Goal: Task Accomplishment & Management: Manage account settings

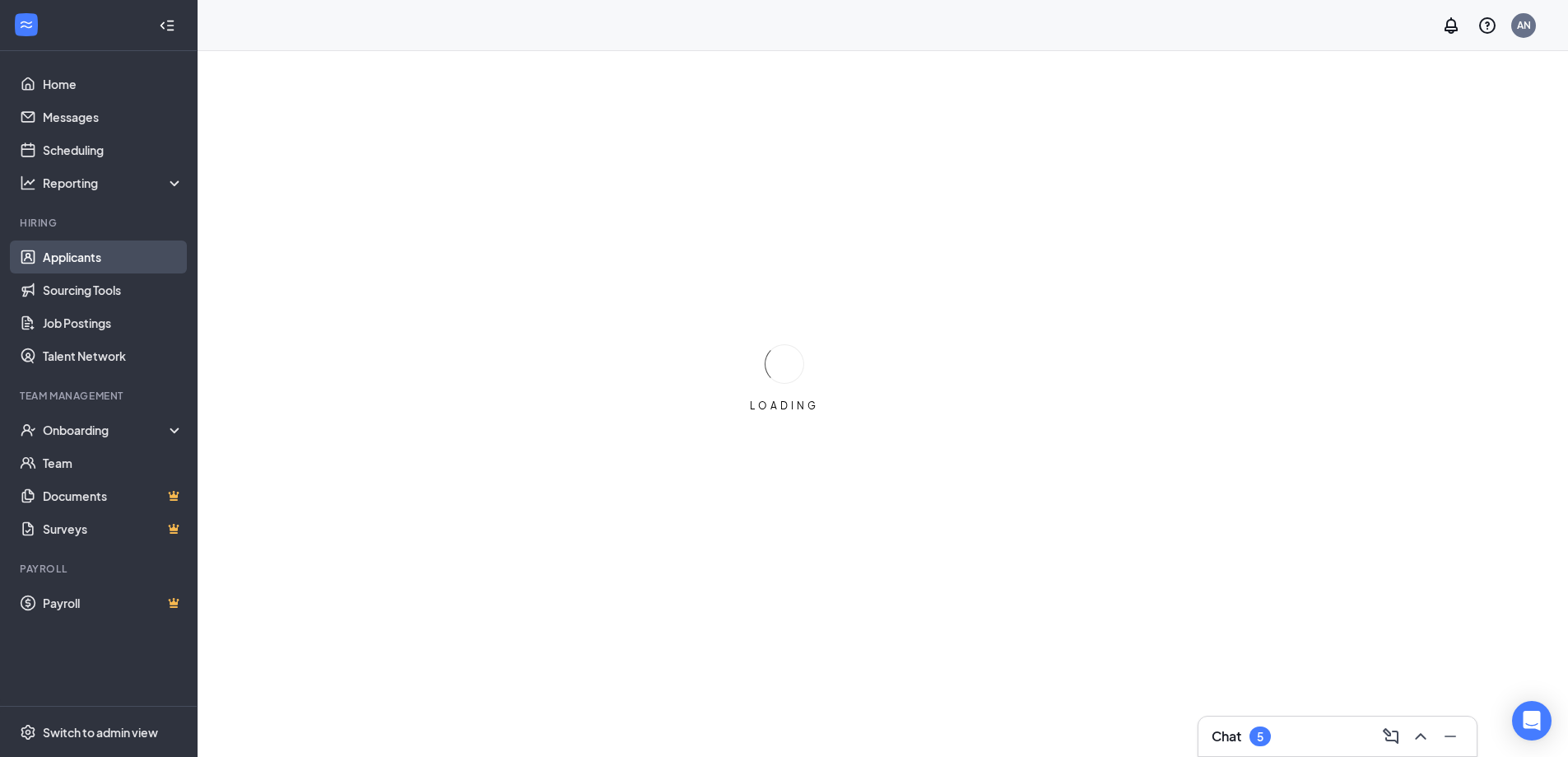
click at [100, 264] on link "Applicants" at bounding box center [113, 257] width 141 height 33
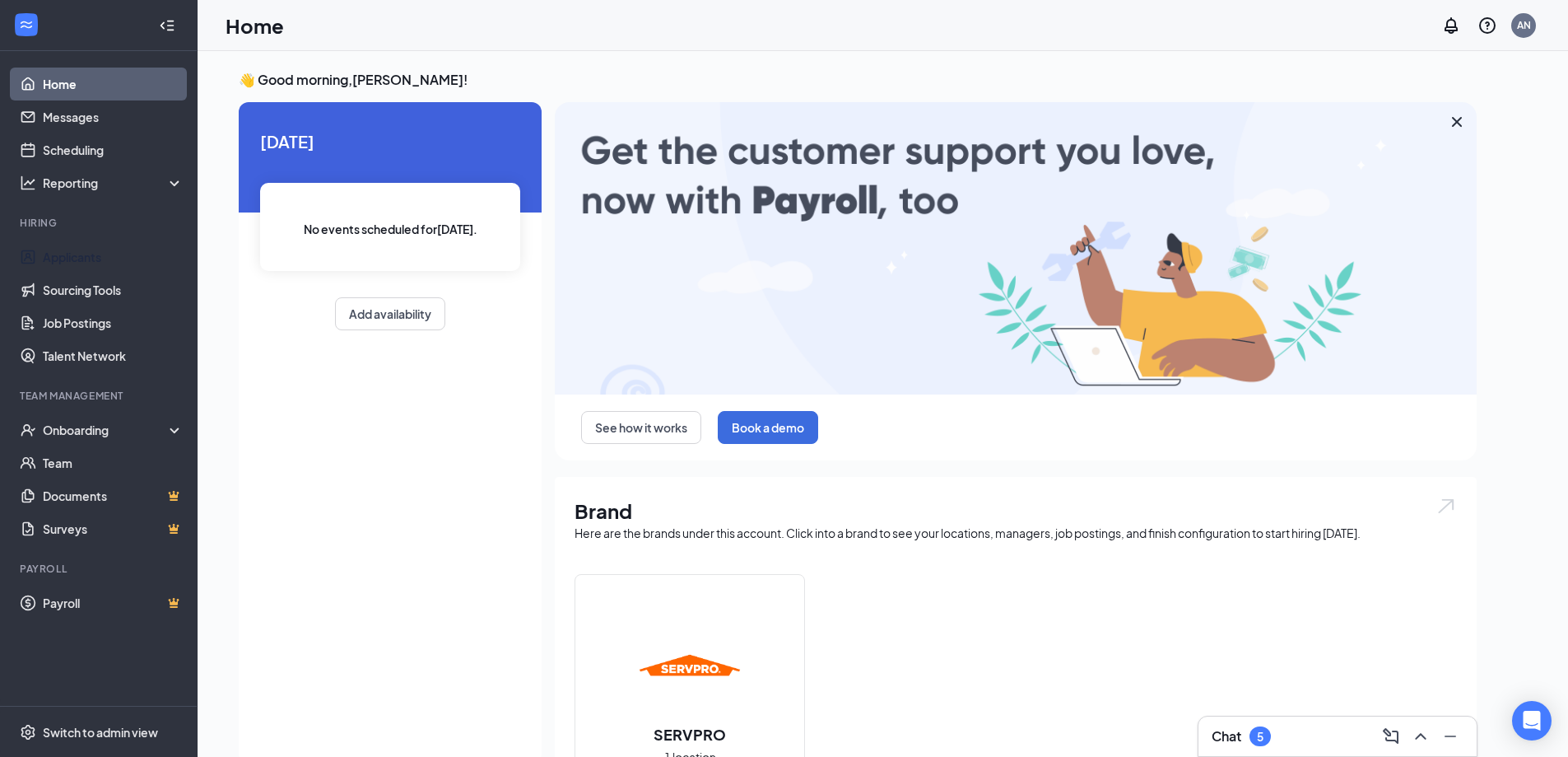
click at [98, 253] on link "Applicants" at bounding box center [113, 257] width 141 height 33
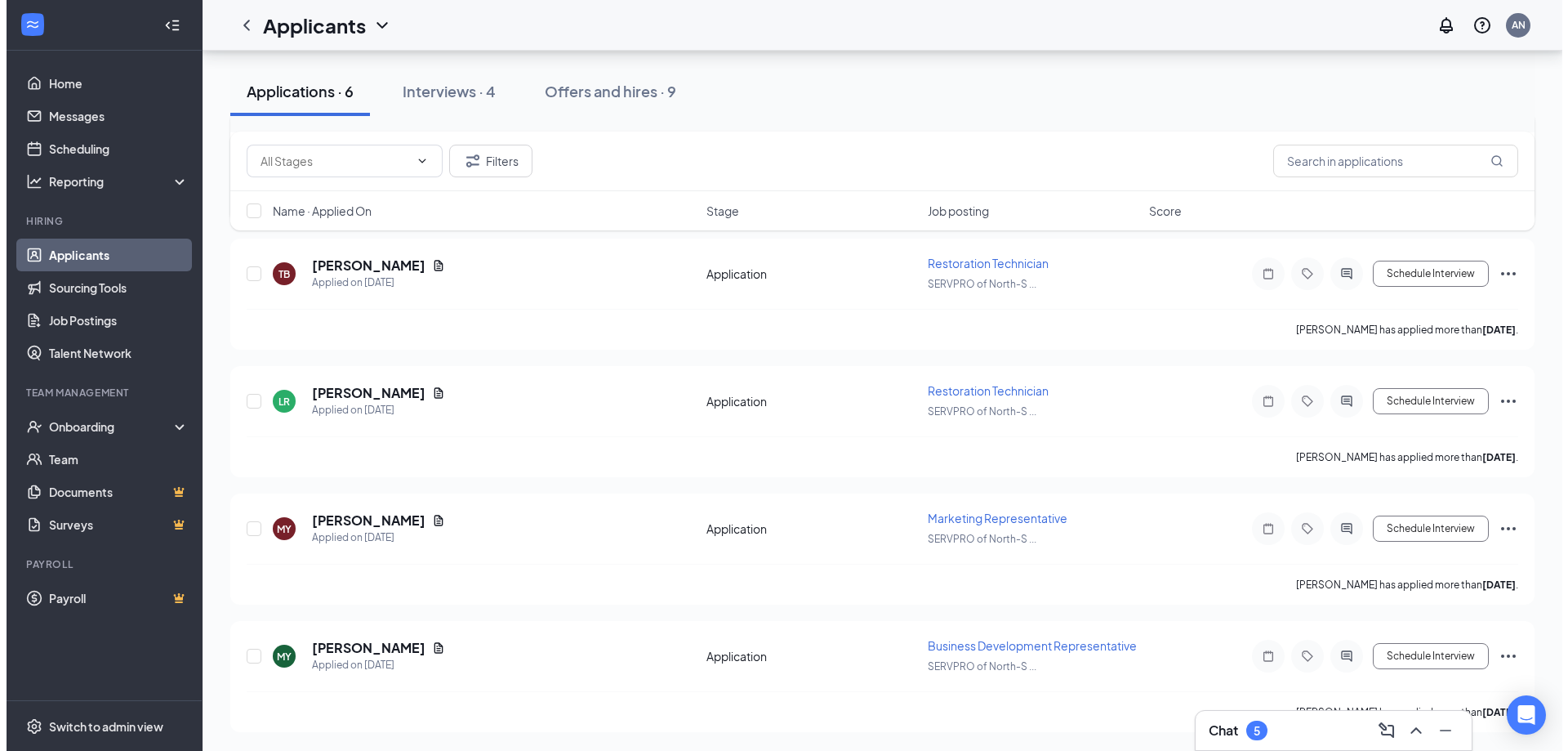
scroll to position [333, 0]
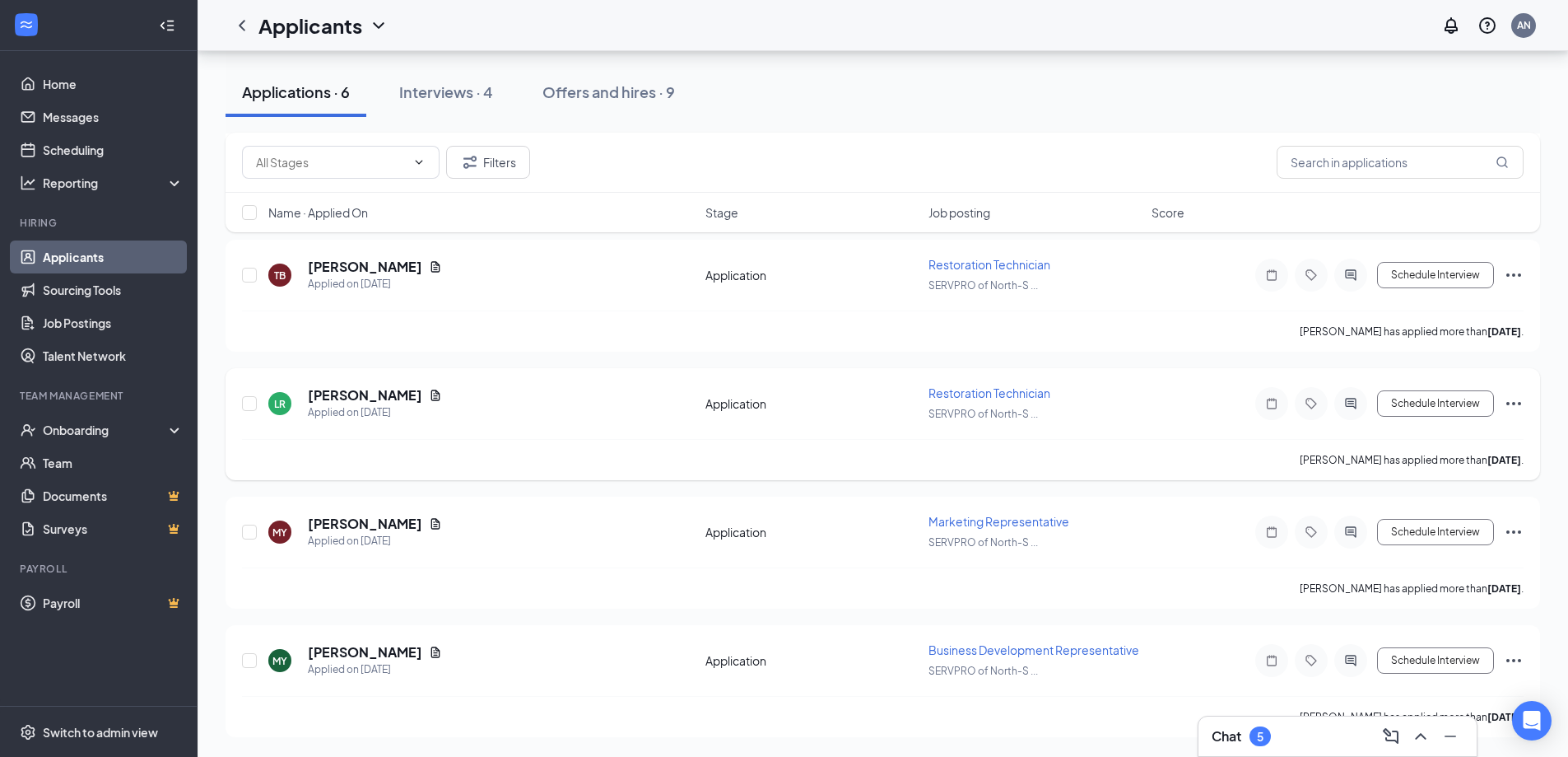
click at [1349, 403] on icon "ActiveChat" at bounding box center [1350, 404] width 20 height 13
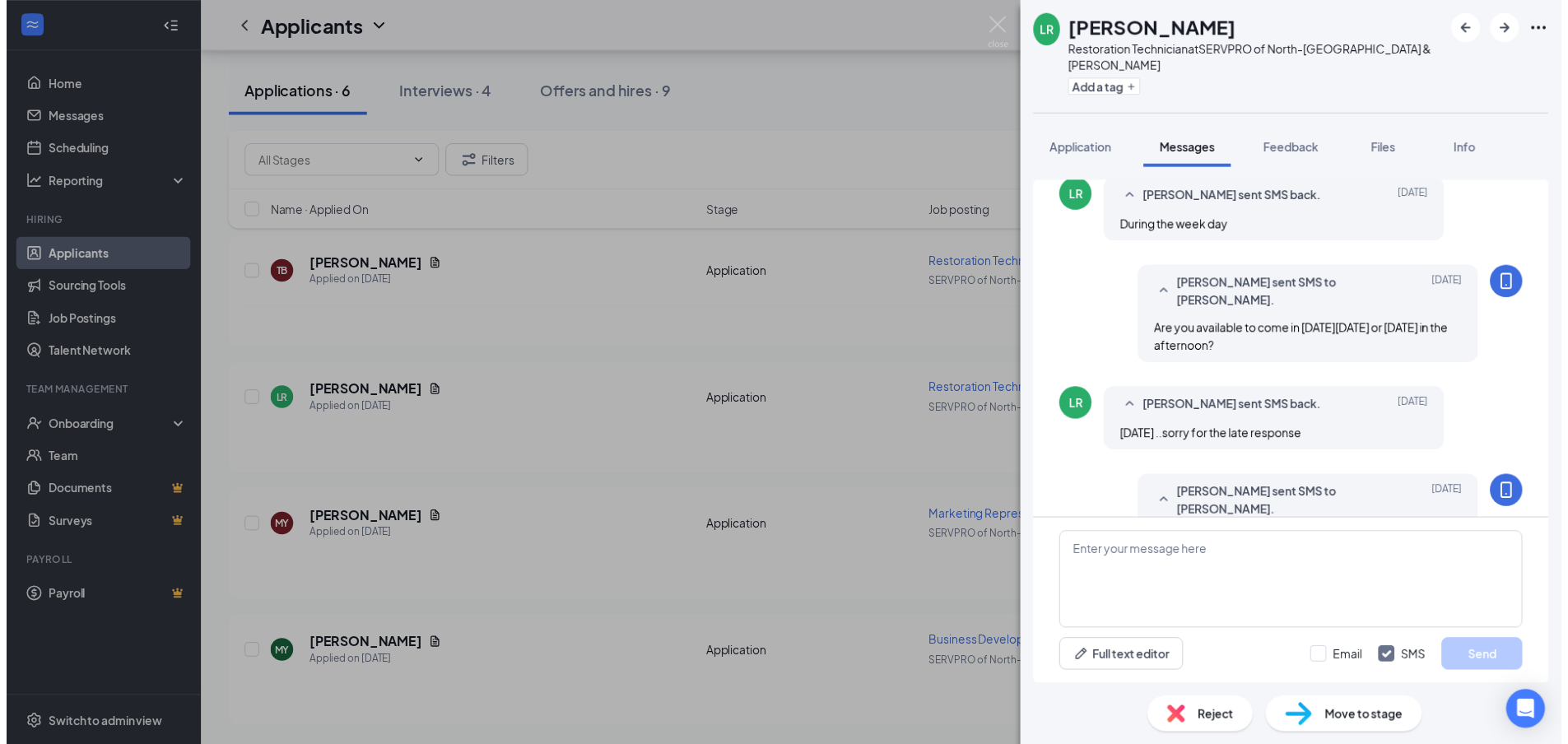
scroll to position [774, 0]
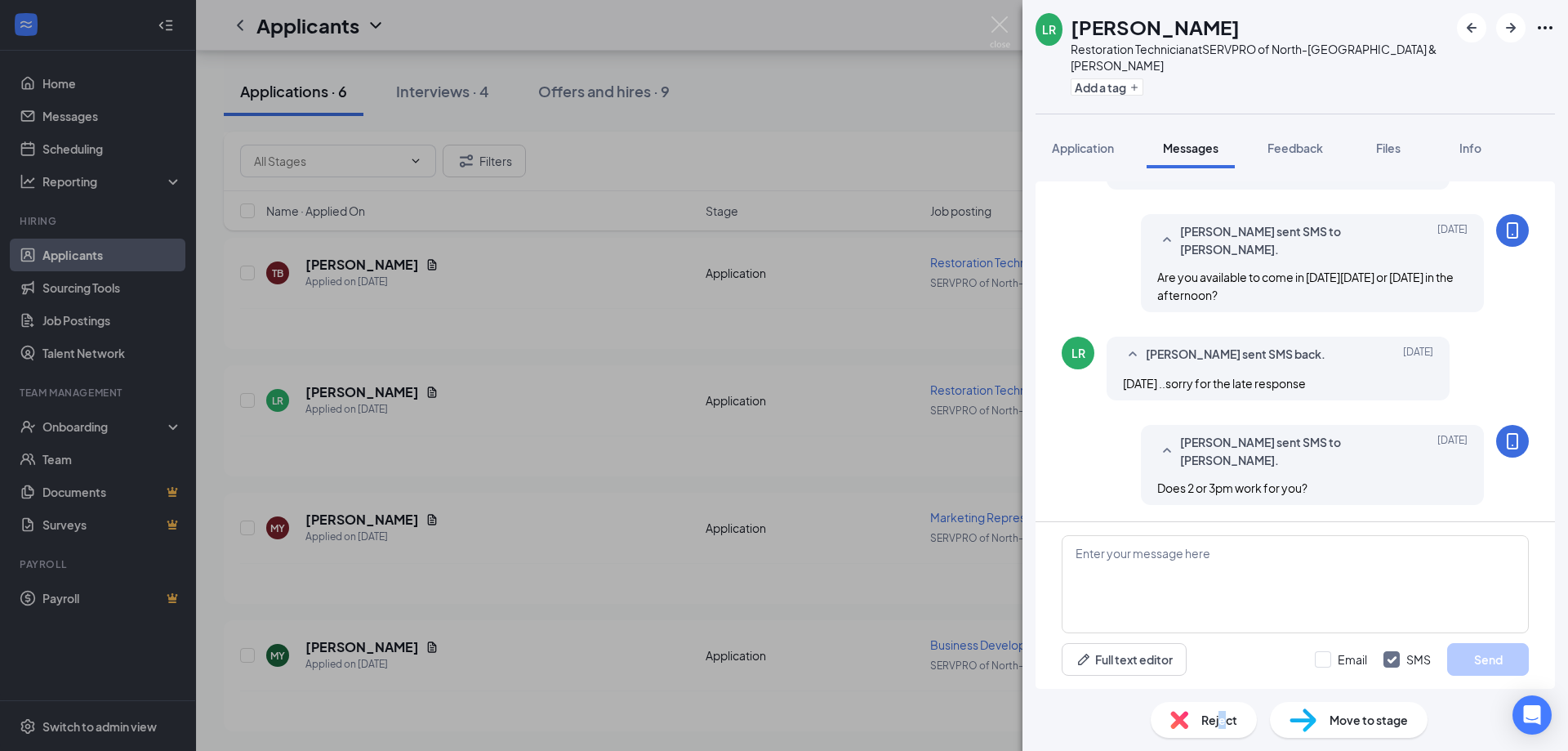
click at [1222, 724] on span "Reject" at bounding box center [1220, 720] width 36 height 18
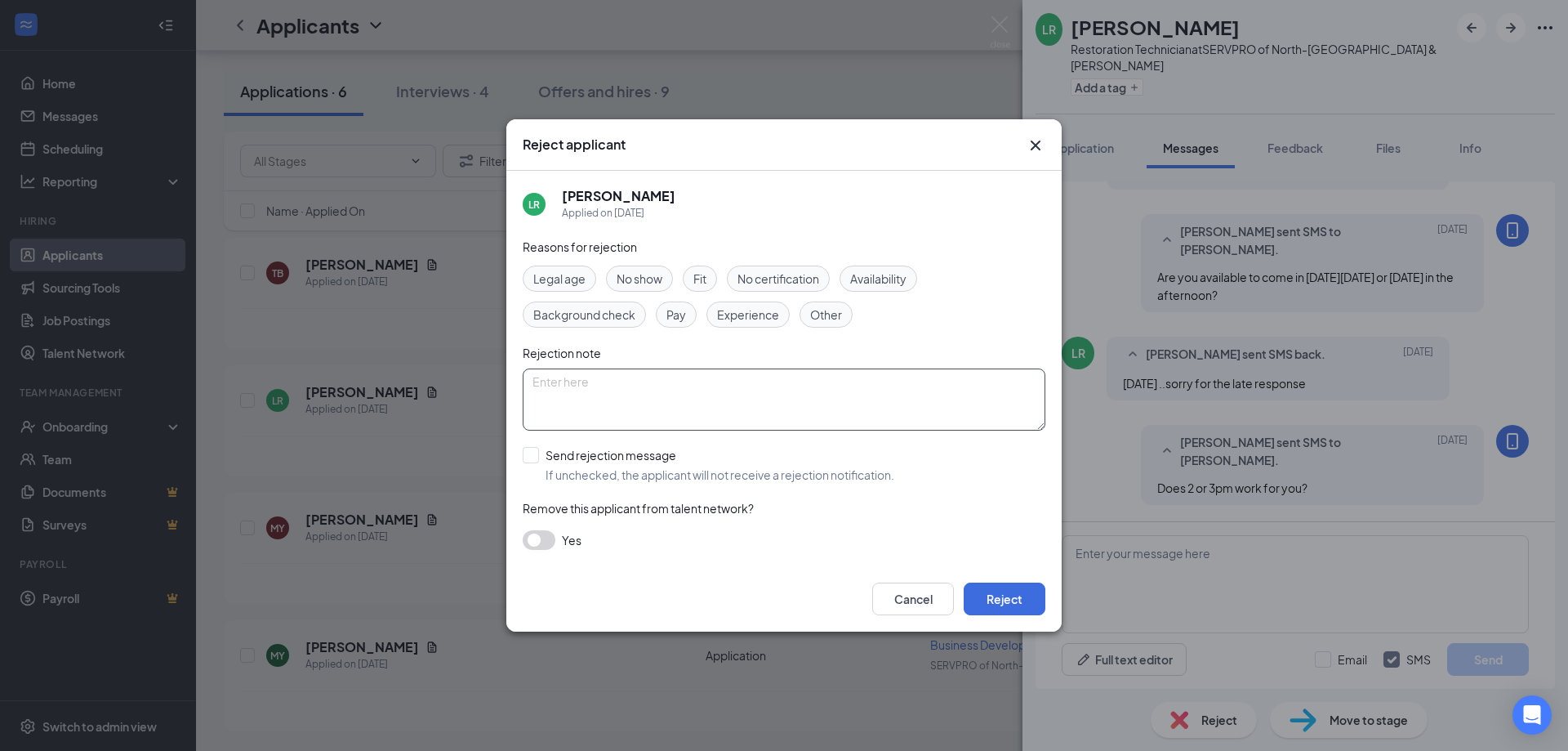
click at [753, 385] on textarea at bounding box center [783, 399] width 522 height 62
type textarea "Messaged and never heard back"
click at [534, 451] on input "Send rejection message If unchecked, the applicant will not receive a rejection…" at bounding box center [708, 465] width 372 height 36
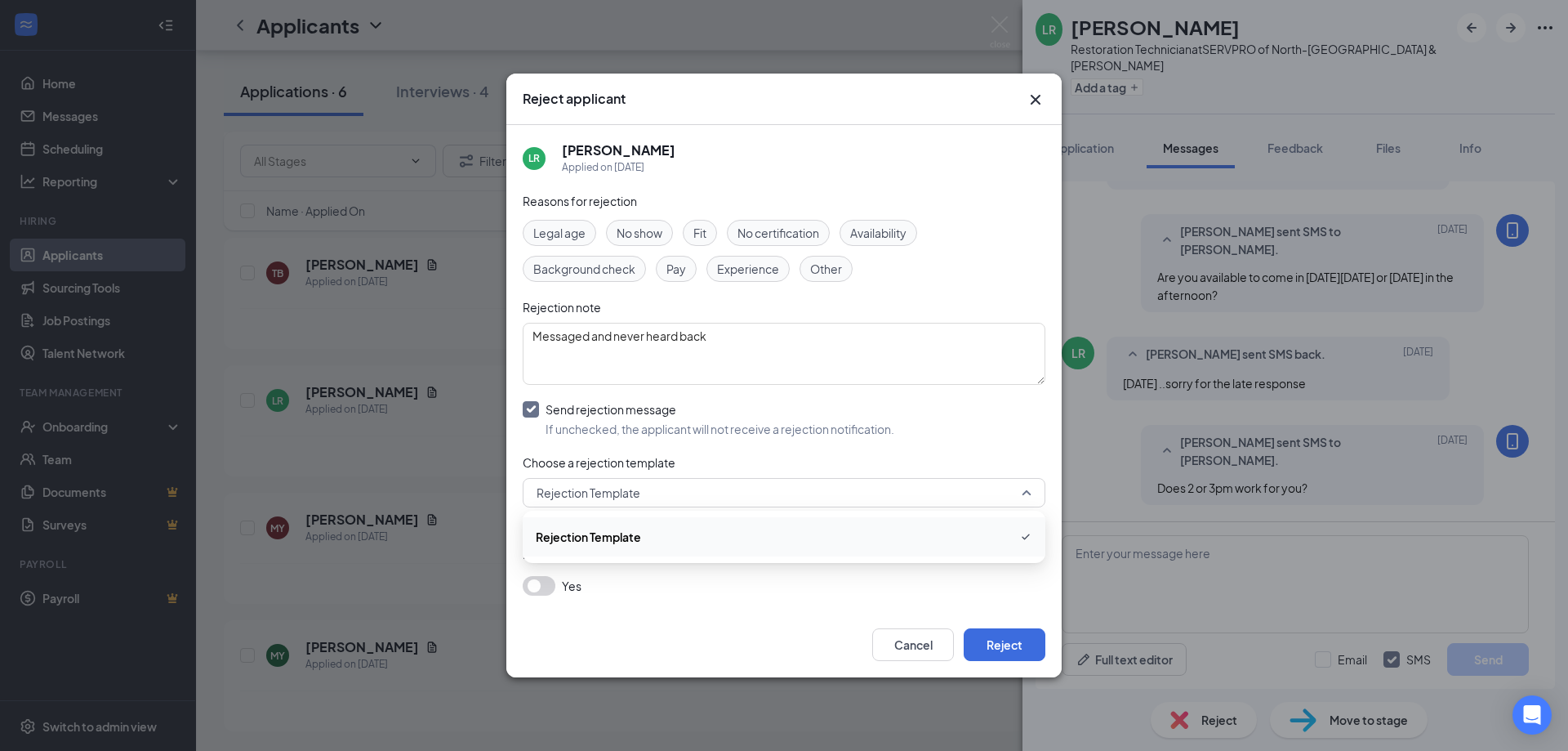
click at [753, 494] on span "Rejection Template" at bounding box center [776, 493] width 480 height 25
click at [530, 407] on input "Send rejection message If unchecked, the applicant will not receive a rejection…" at bounding box center [708, 419] width 372 height 36
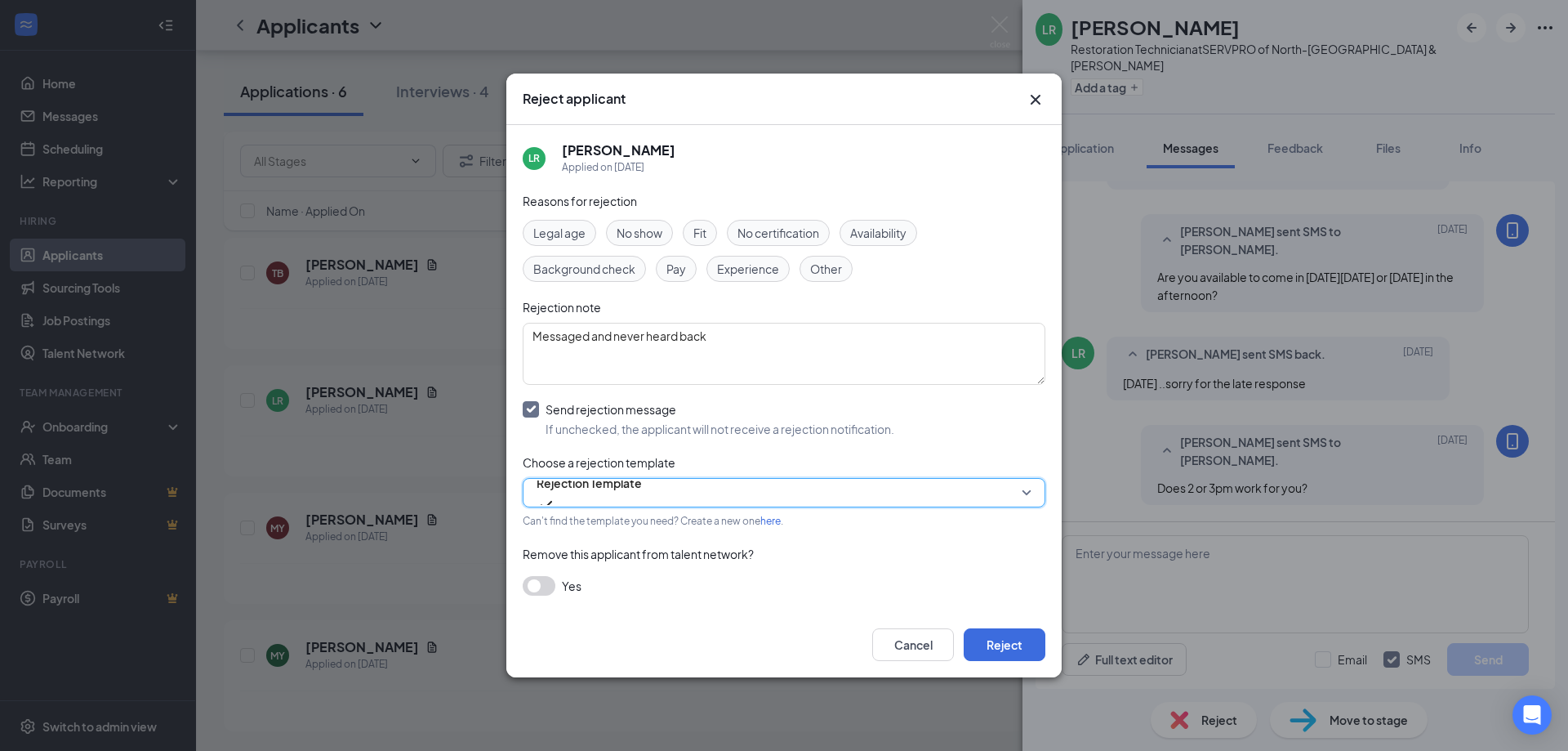
checkbox input "false"
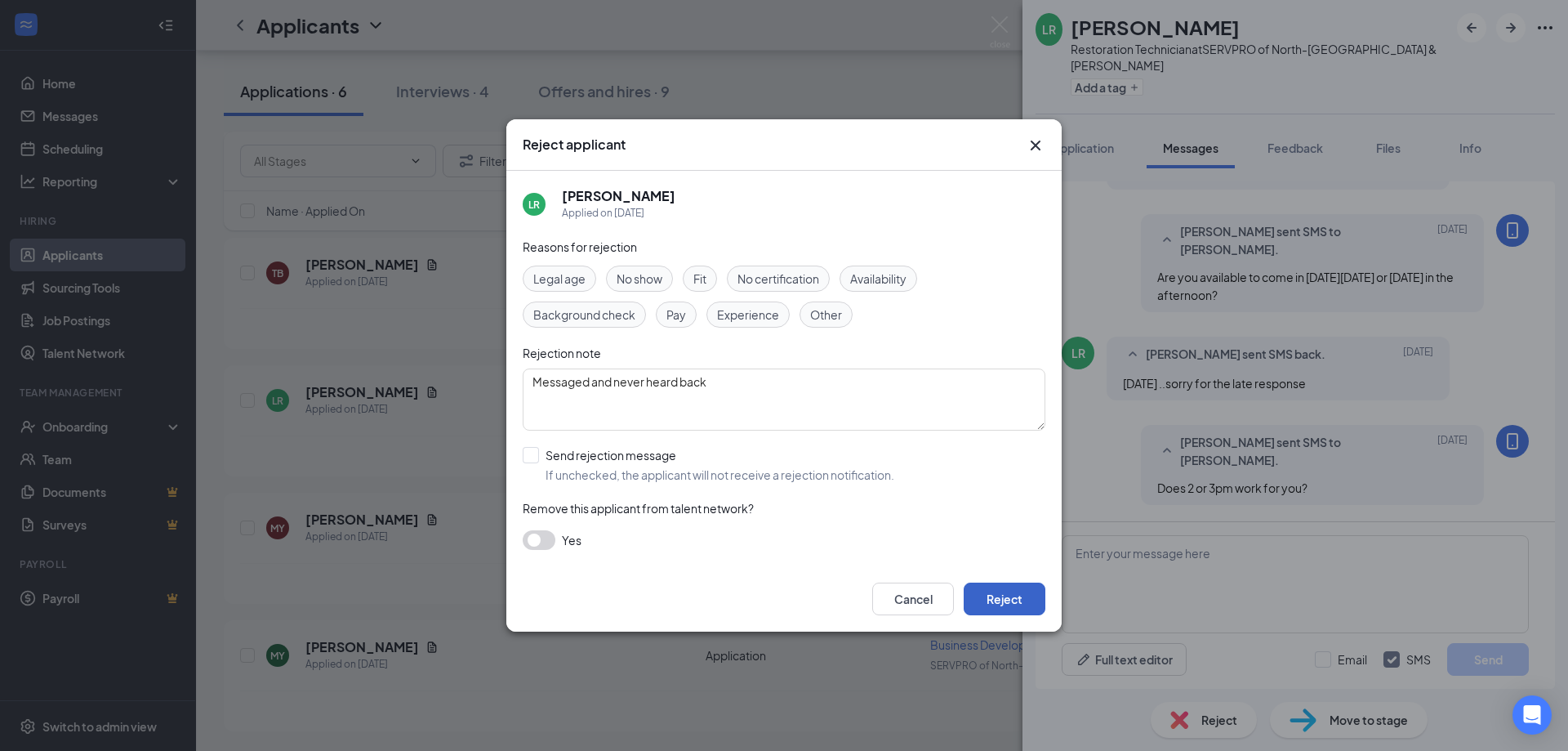
click at [1008, 613] on button "Reject" at bounding box center [1005, 599] width 82 height 32
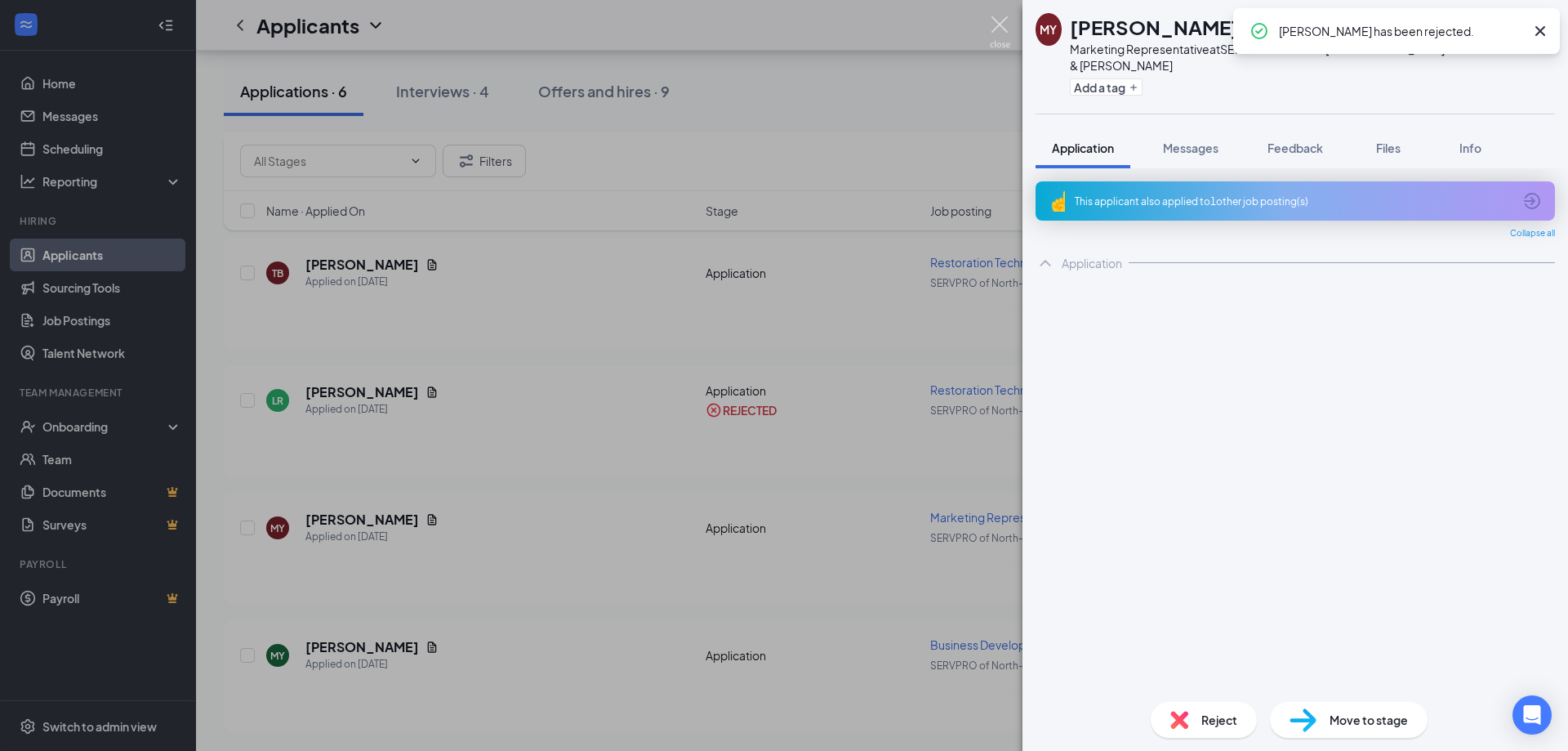
click at [995, 25] on img at bounding box center [999, 31] width 20 height 31
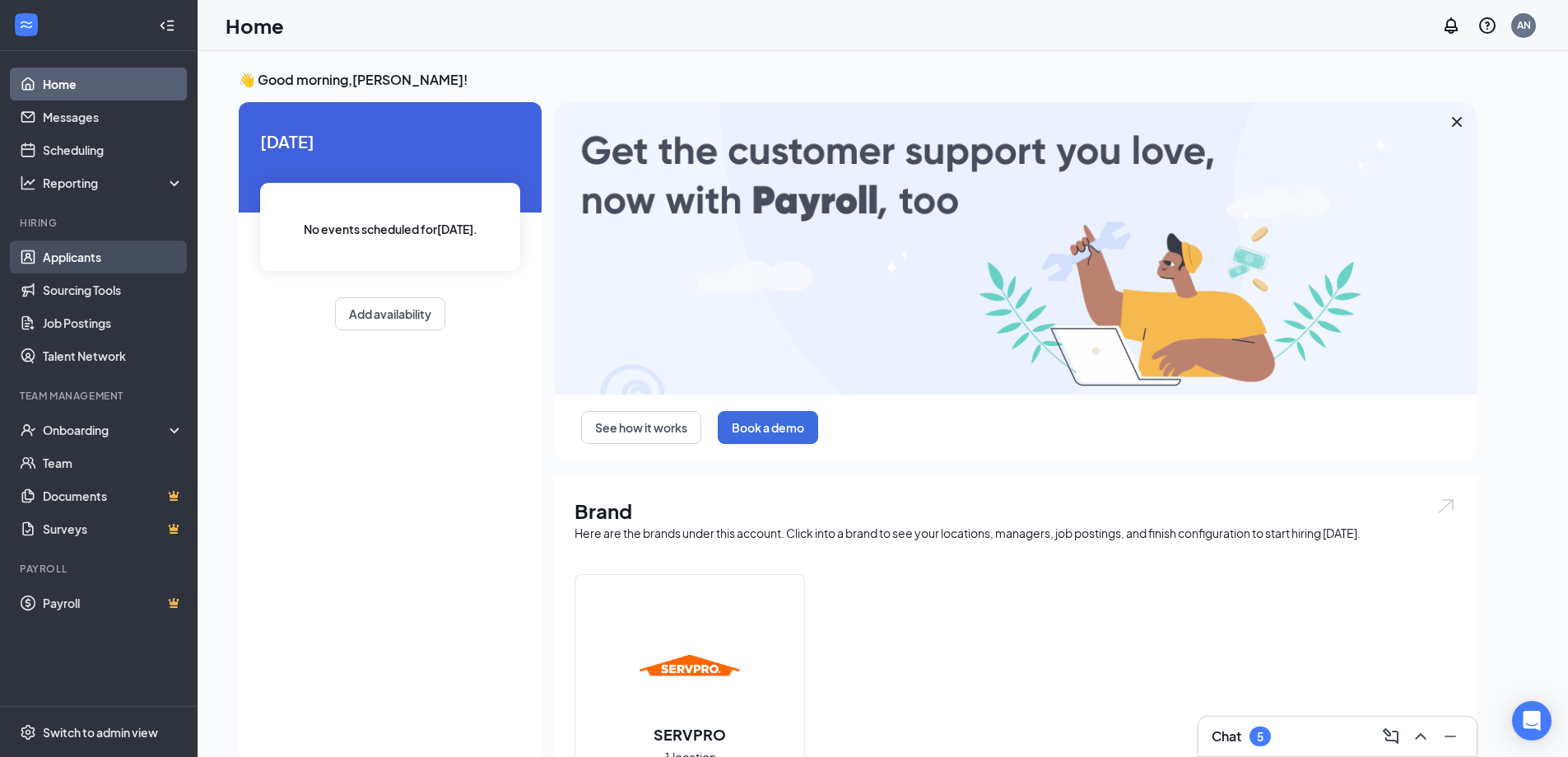
click at [82, 260] on link "Applicants" at bounding box center [113, 257] width 141 height 33
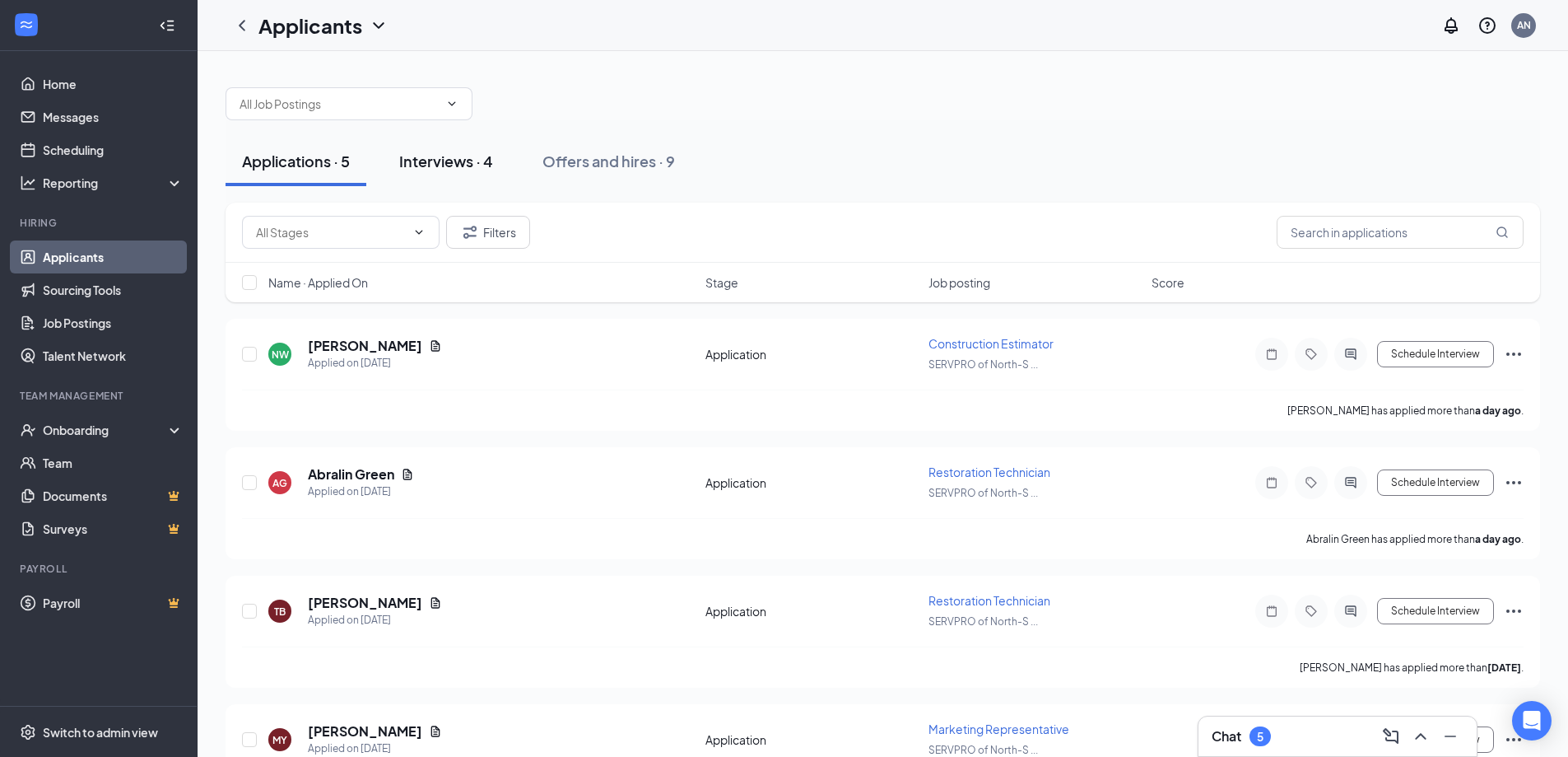
click at [466, 164] on div "Interviews · 4" at bounding box center [446, 160] width 94 height 20
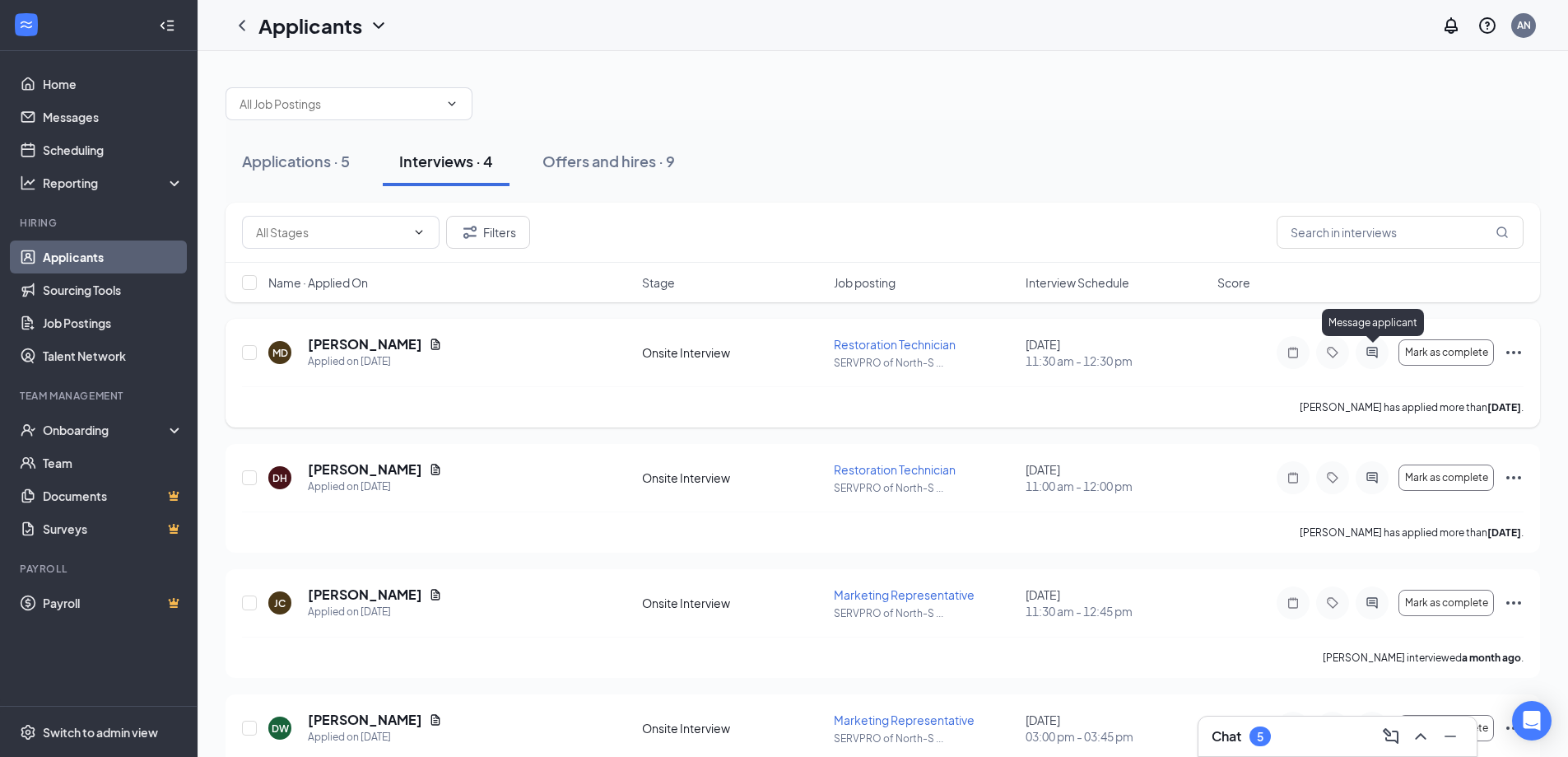
click at [1372, 351] on icon "ActiveChat" at bounding box center [1371, 351] width 11 height 11
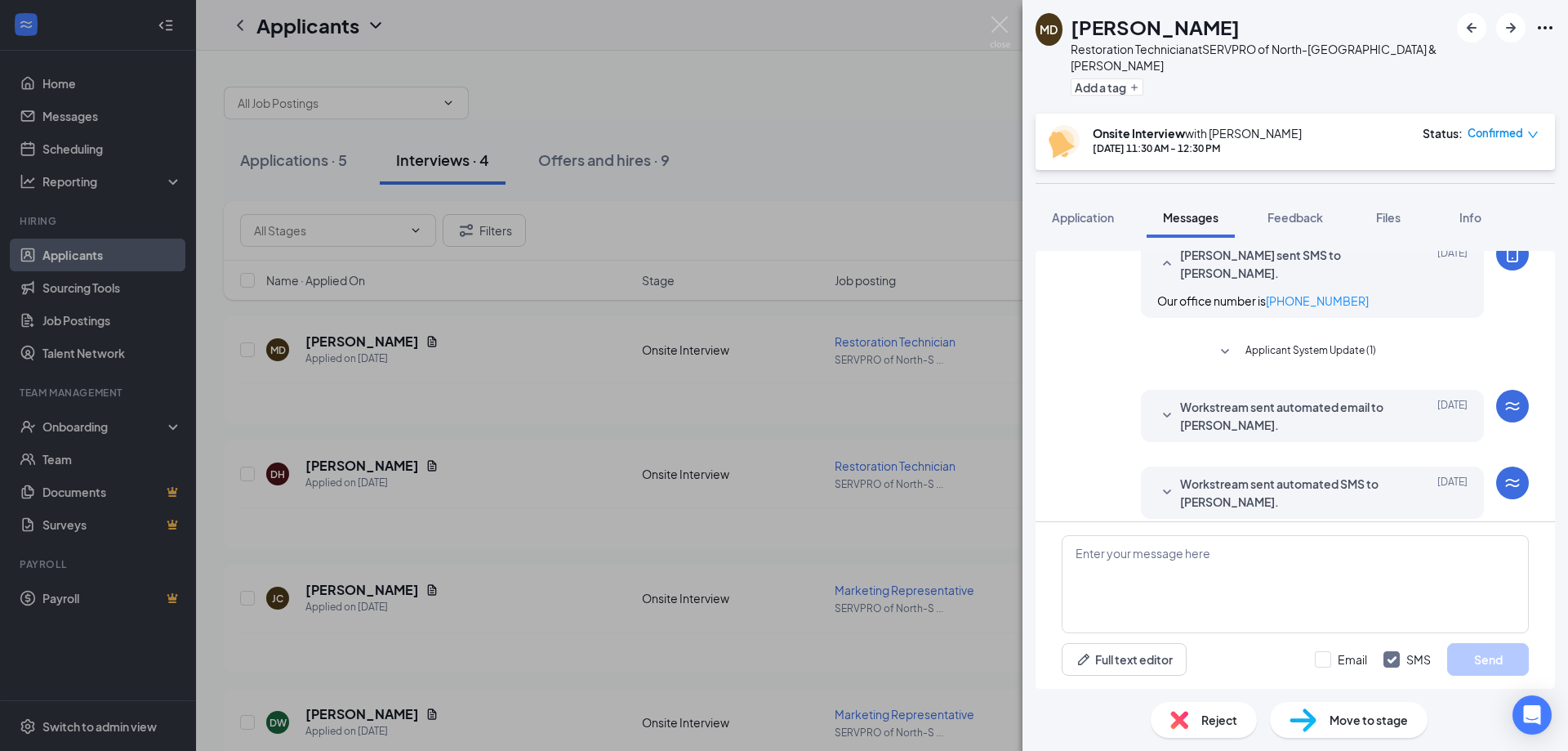
scroll to position [326, 0]
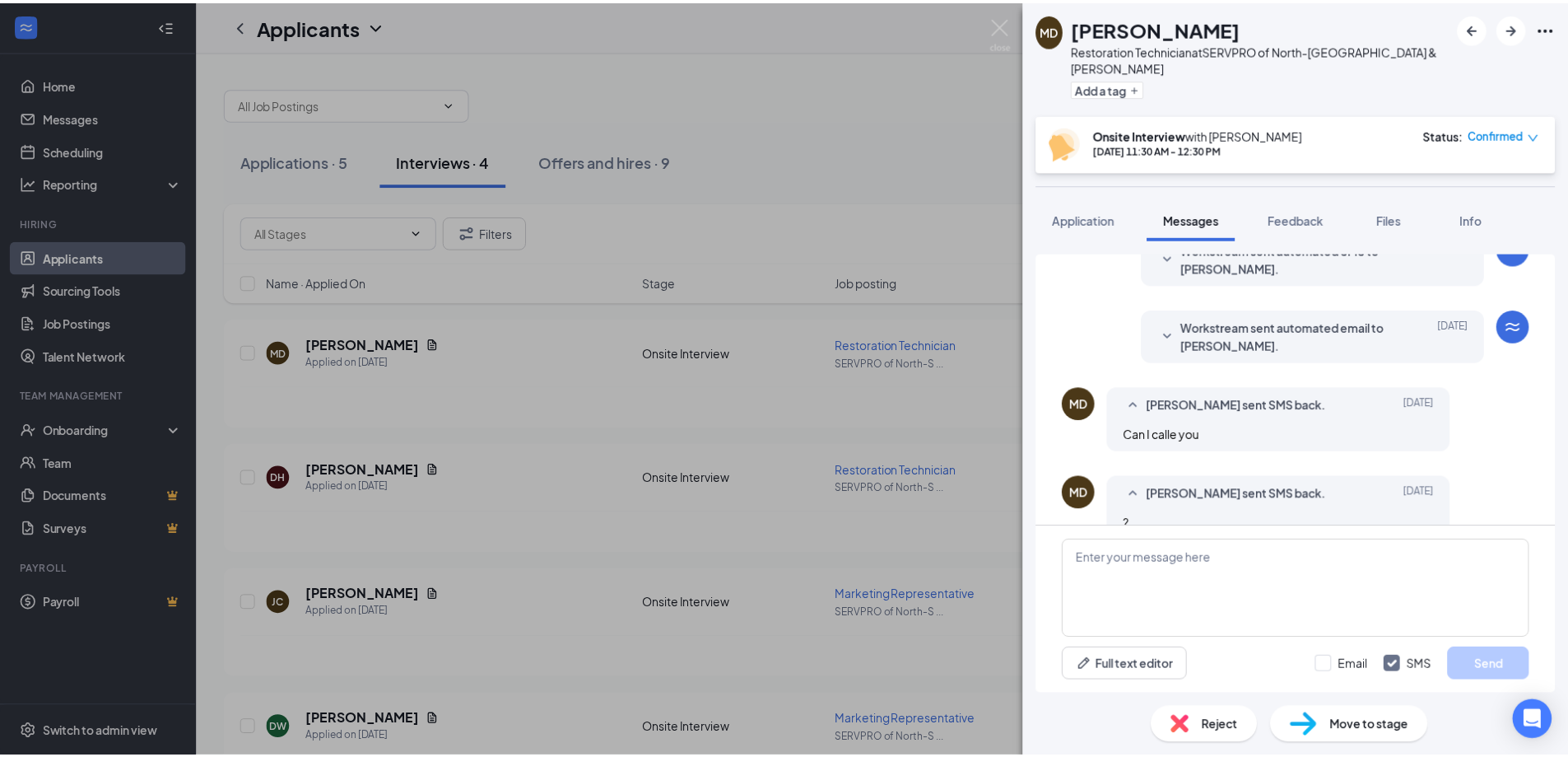
scroll to position [164, 0]
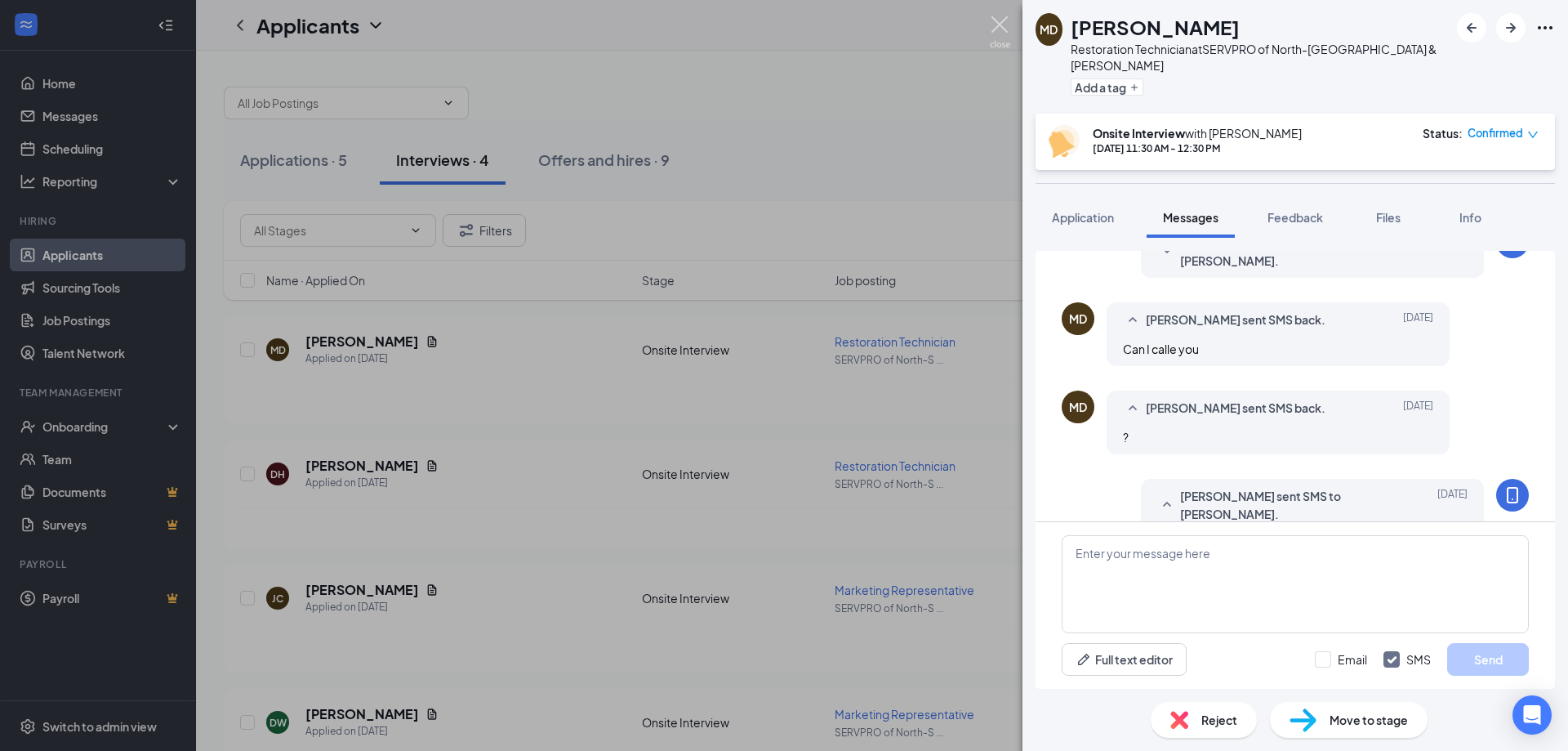
click at [995, 23] on img at bounding box center [999, 31] width 20 height 31
